Goal: Check status: Check status

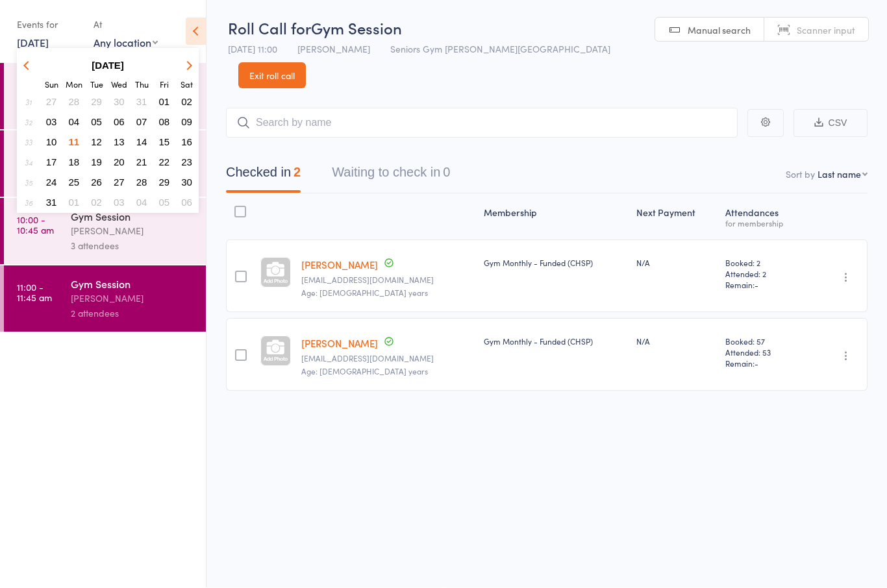
click at [99, 146] on span "12" at bounding box center [96, 142] width 11 height 11
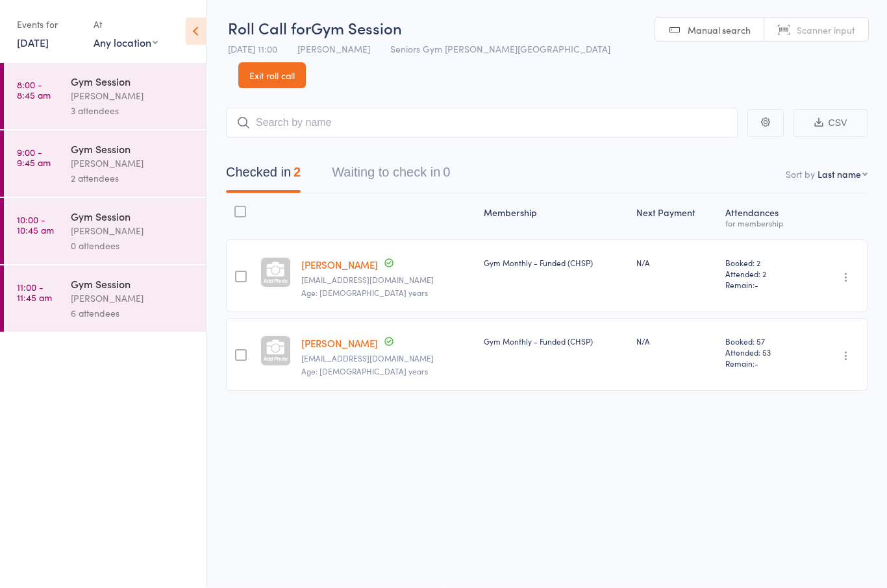
click at [155, 94] on div "[PERSON_NAME]" at bounding box center [133, 96] width 124 height 15
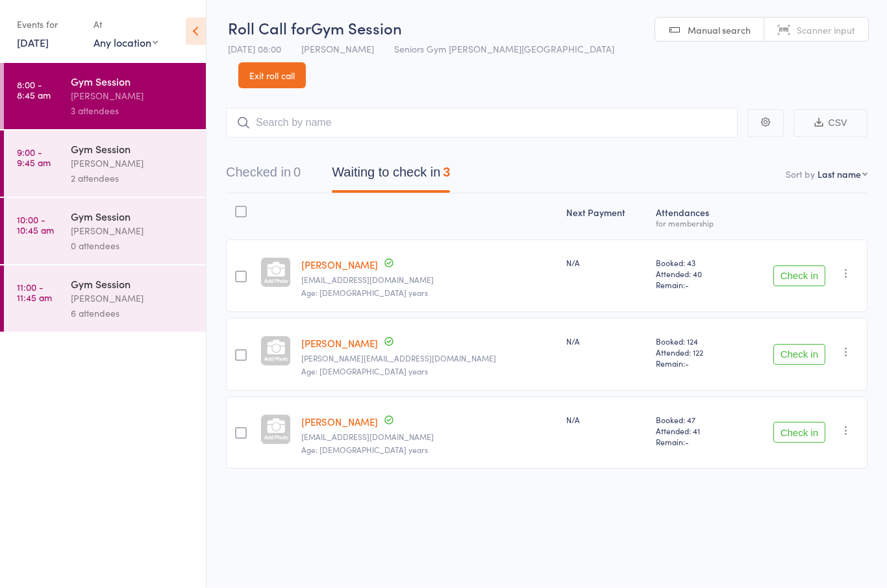
click at [50, 168] on time "9:00 - 9:45 am" at bounding box center [34, 157] width 34 height 21
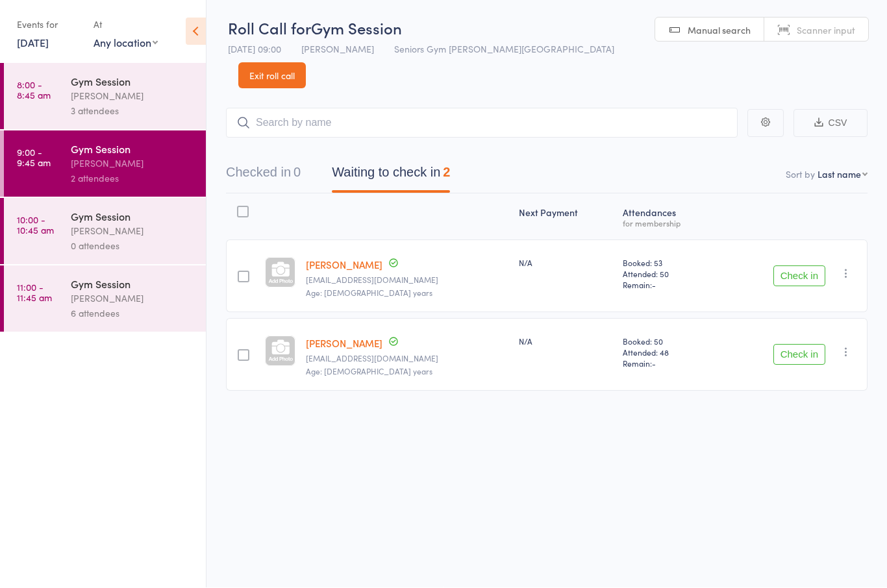
click at [123, 301] on div "[PERSON_NAME]" at bounding box center [133, 299] width 124 height 15
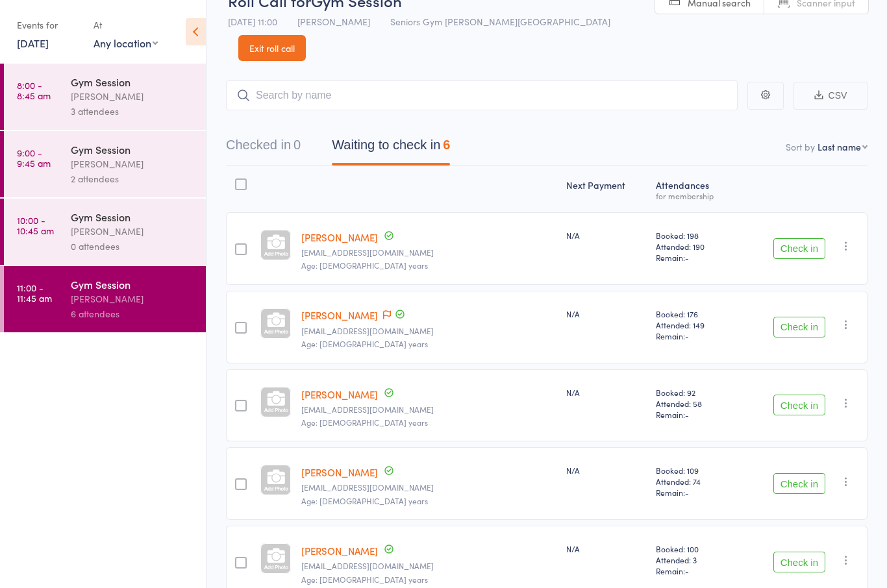
scroll to position [107, 0]
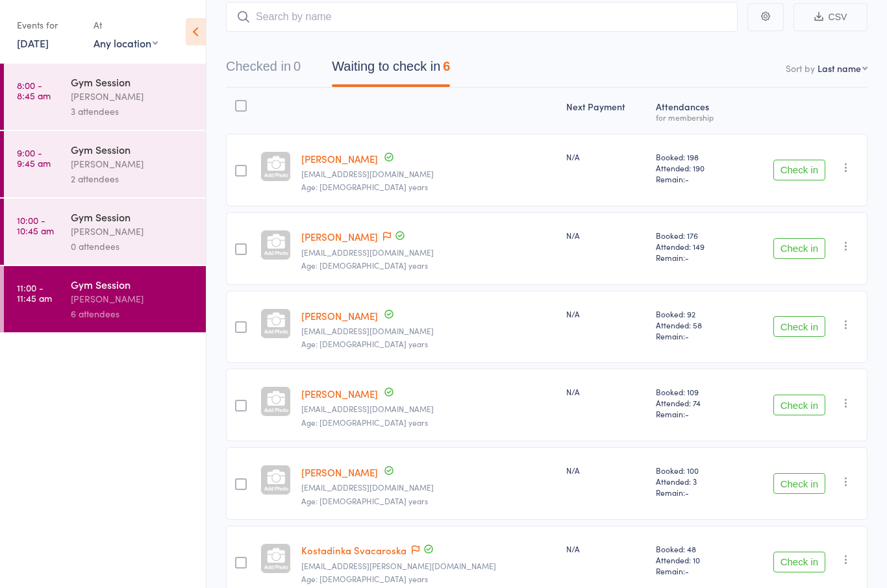
click at [99, 105] on div "3 attendees" at bounding box center [133, 111] width 124 height 15
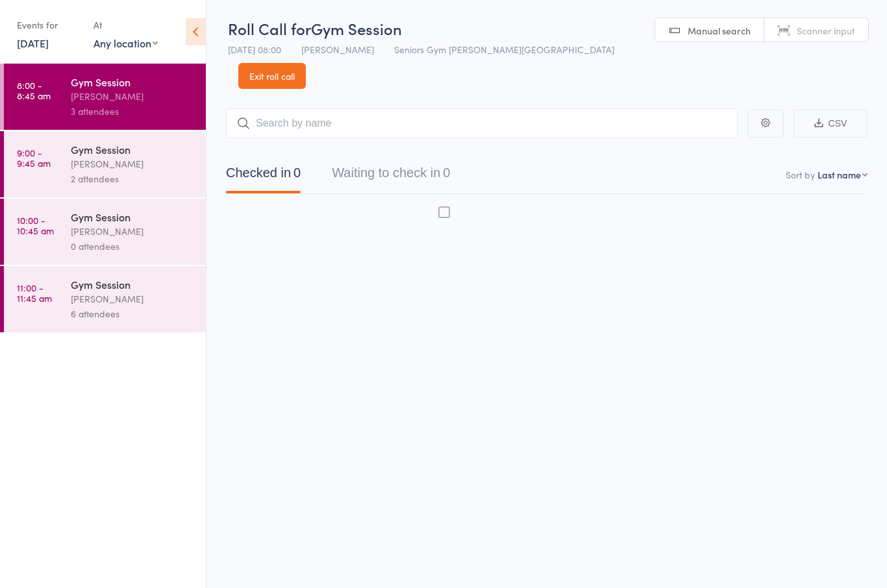
scroll to position [9, 0]
